Goal: Find specific page/section

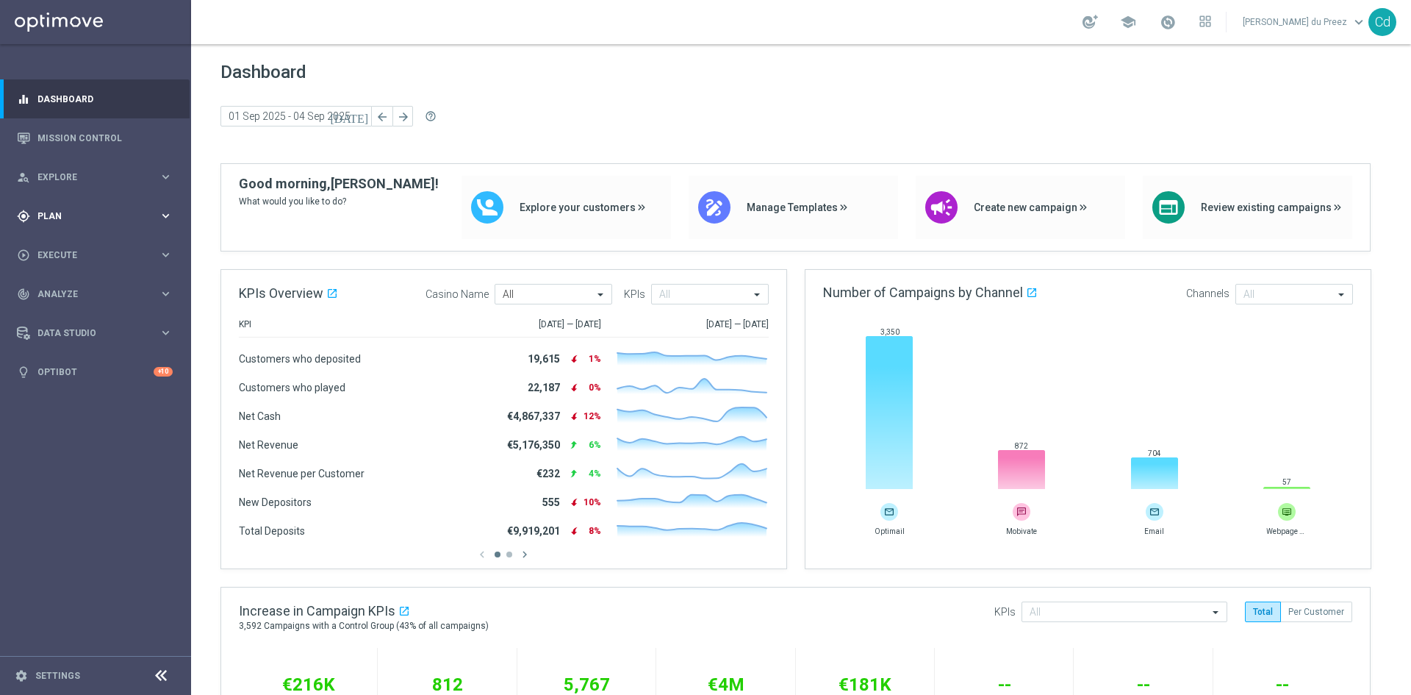
drag, startPoint x: 54, startPoint y: 216, endPoint x: 109, endPoint y: 224, distance: 55.7
click at [54, 216] on span "Plan" at bounding box center [97, 216] width 121 height 9
click at [71, 289] on span "Templates" at bounding box center [91, 290] width 105 height 9
